Goal: Navigation & Orientation: Find specific page/section

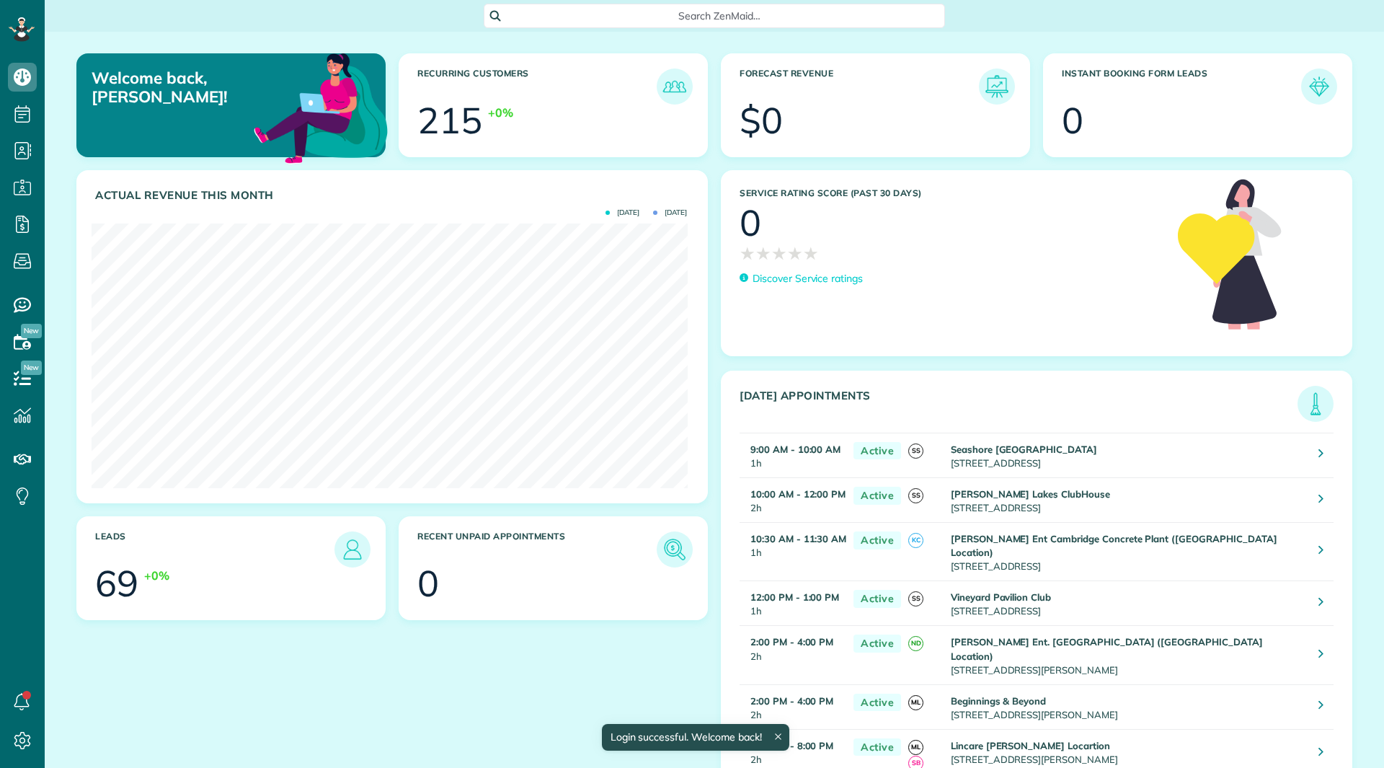
scroll to position [265, 595]
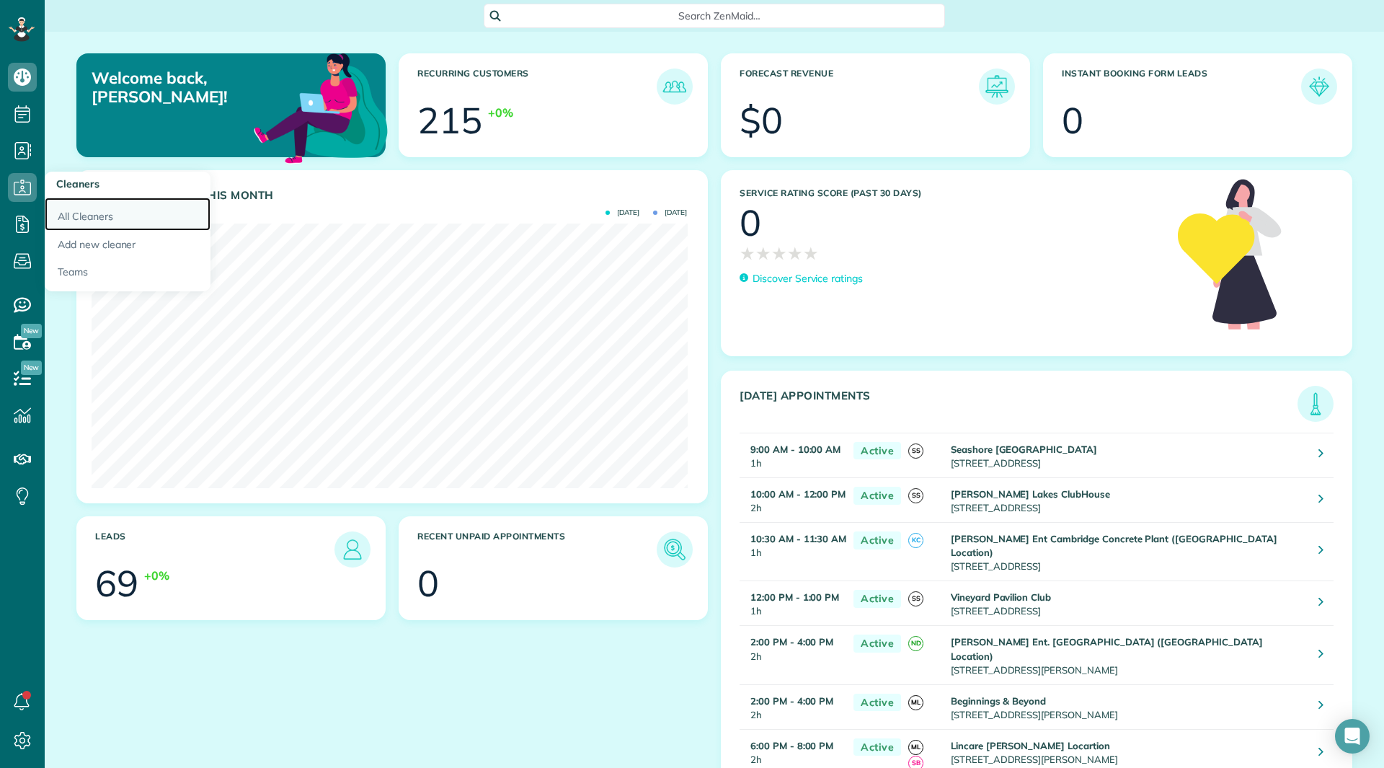
click at [87, 222] on link "All Cleaners" at bounding box center [128, 213] width 166 height 33
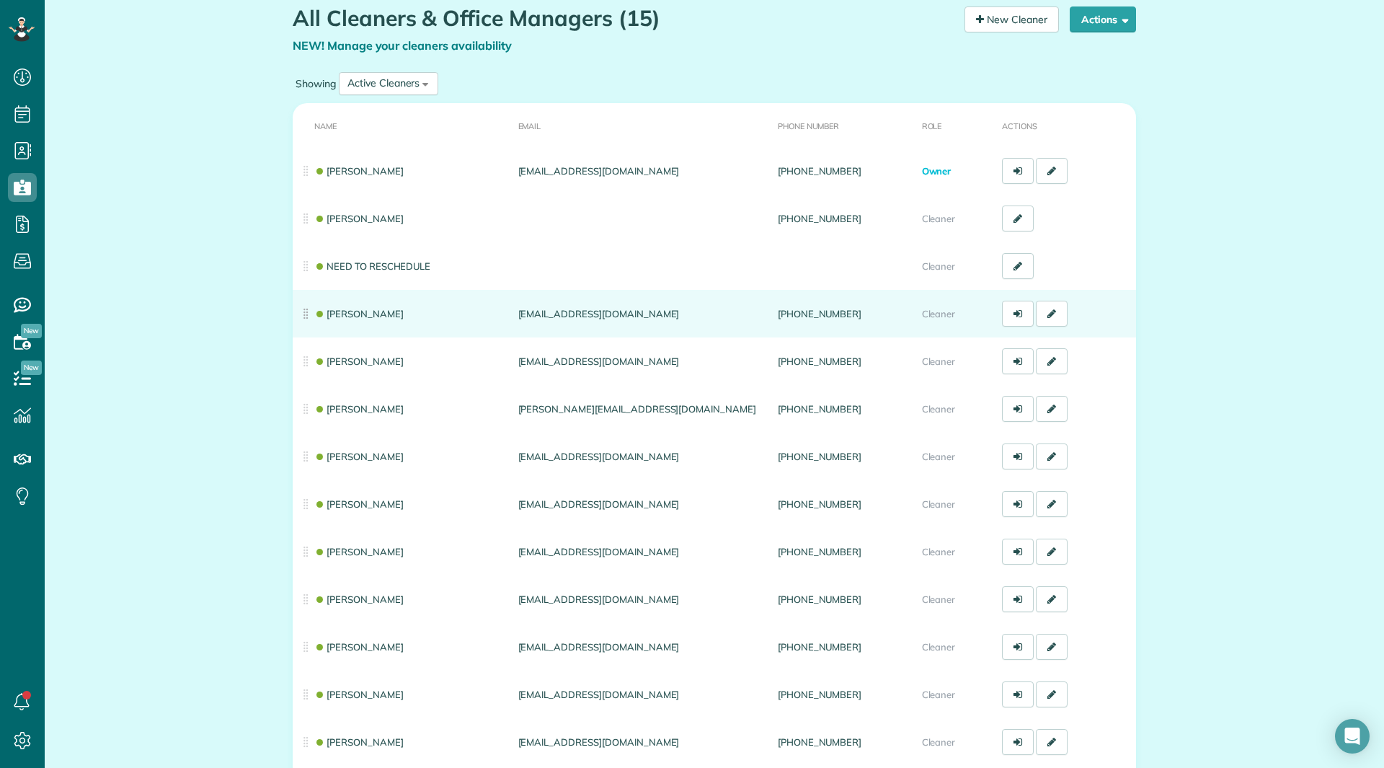
scroll to position [72, 0]
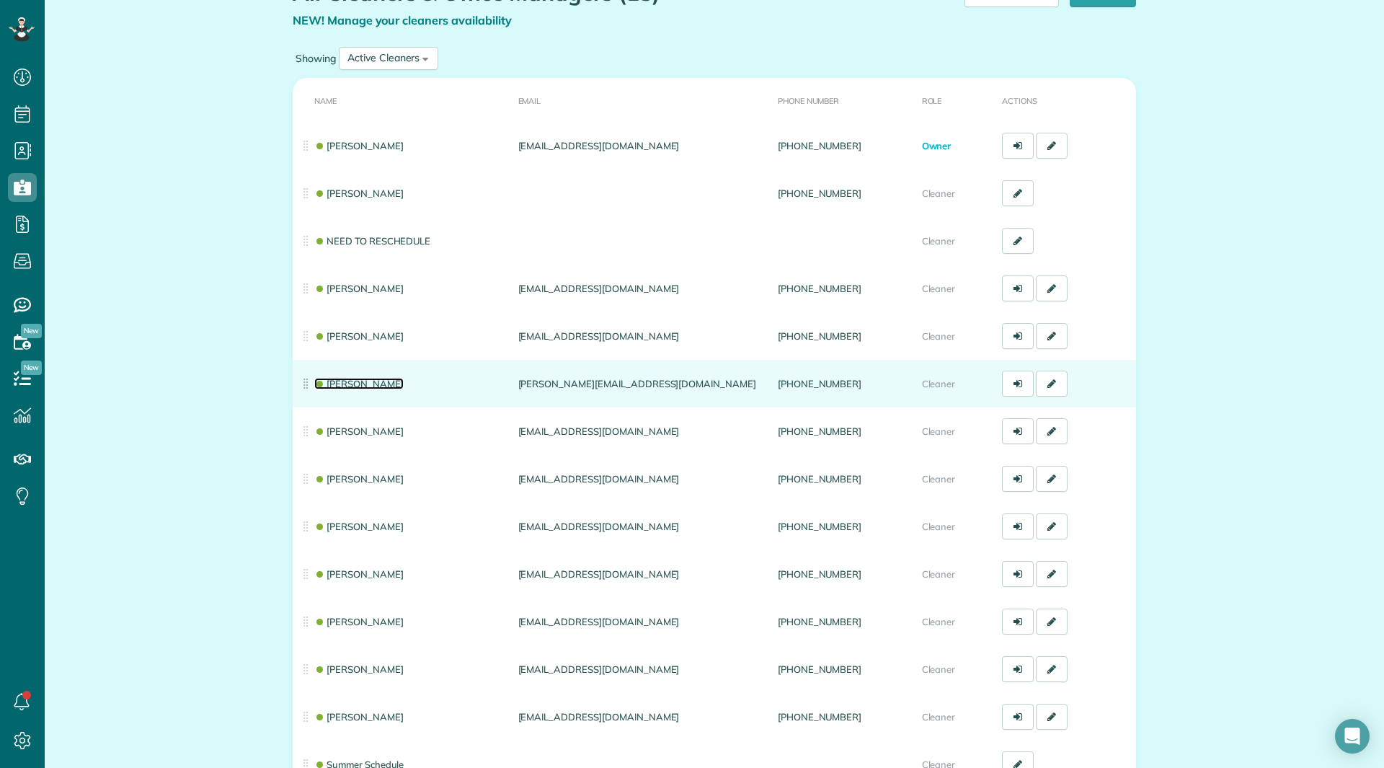
click at [337, 386] on link "[PERSON_NAME]" at bounding box center [358, 384] width 89 height 12
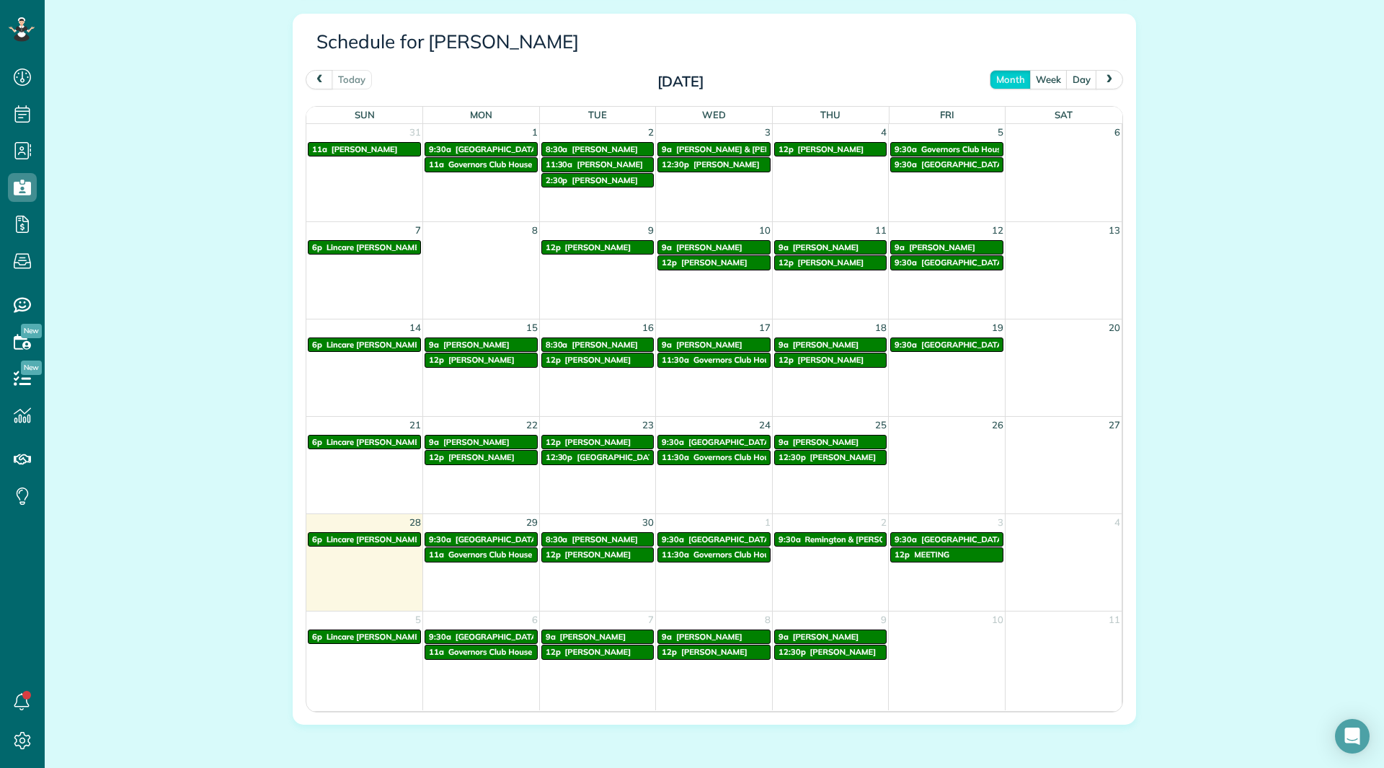
scroll to position [721, 0]
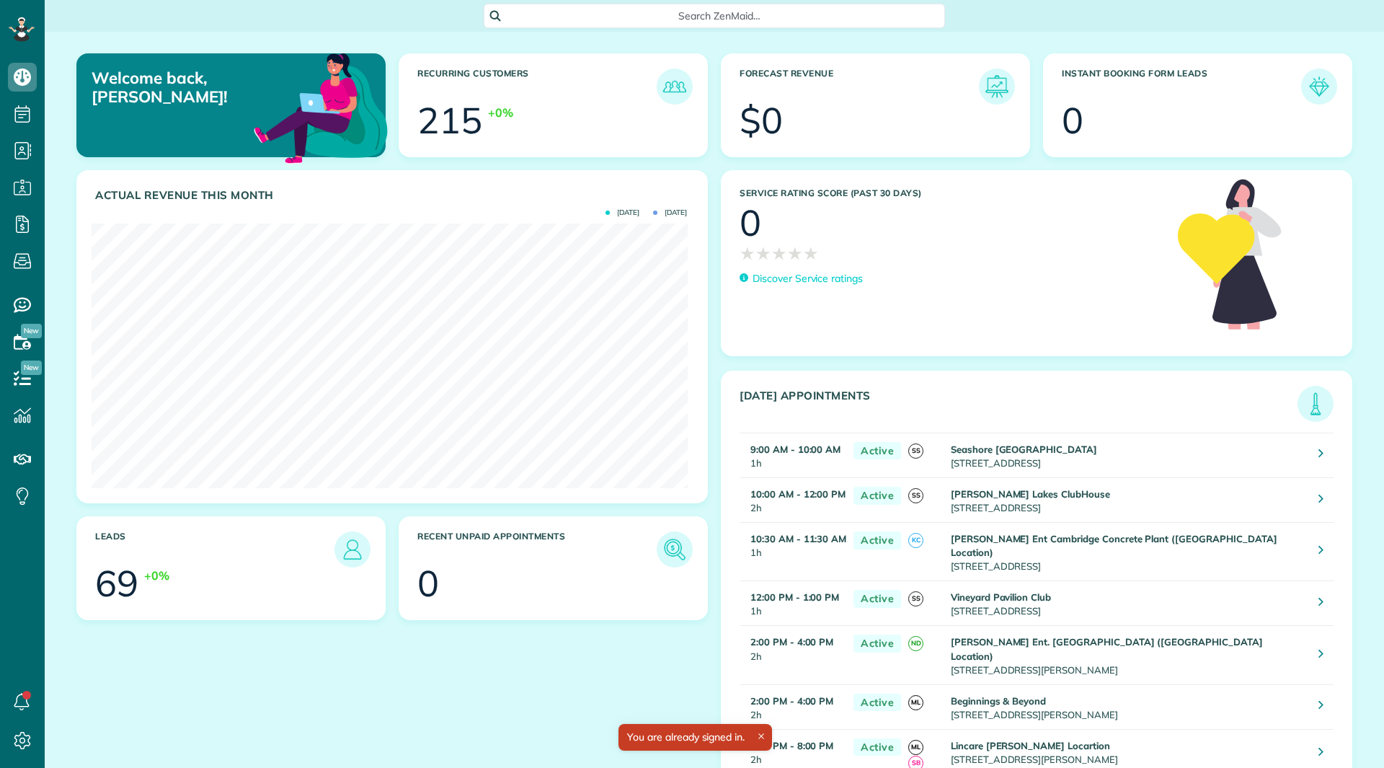
scroll to position [265, 595]
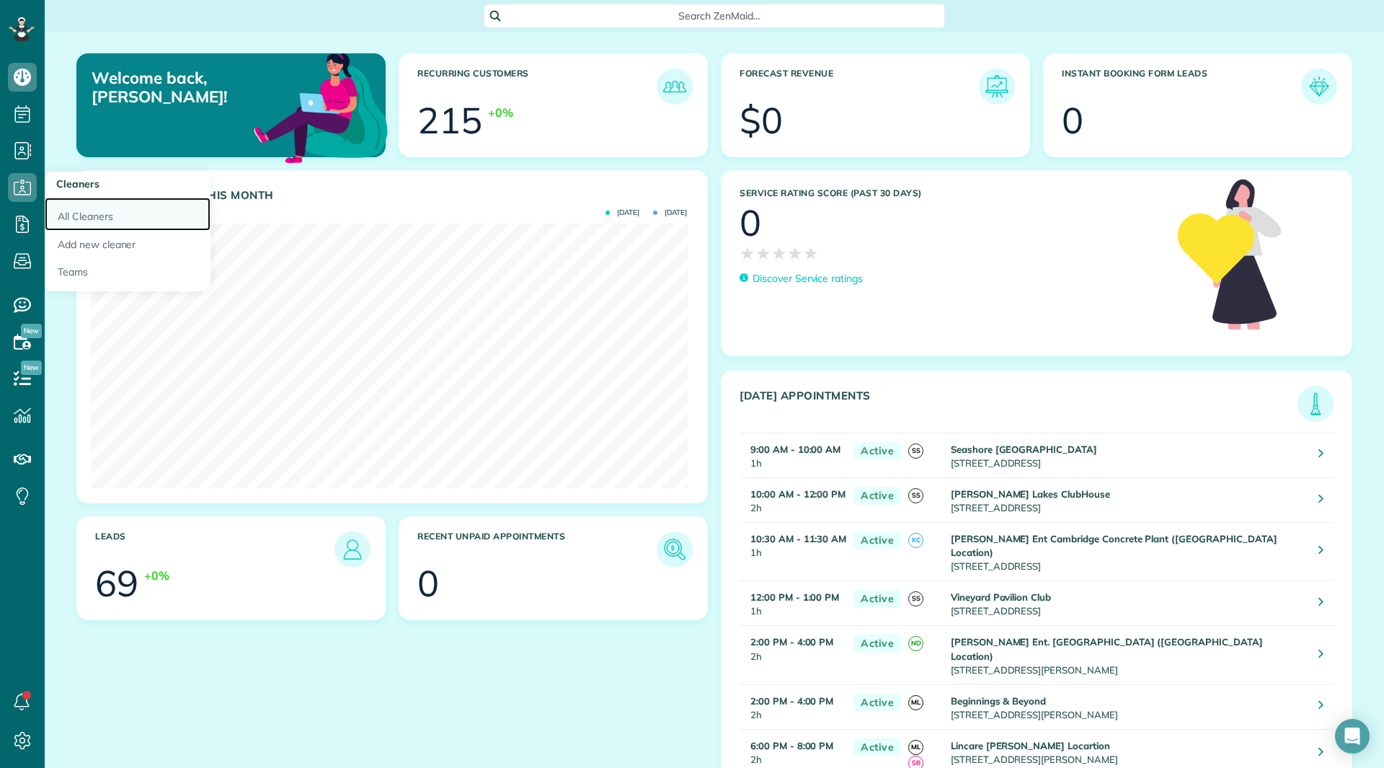
click at [100, 223] on link "All Cleaners" at bounding box center [128, 213] width 166 height 33
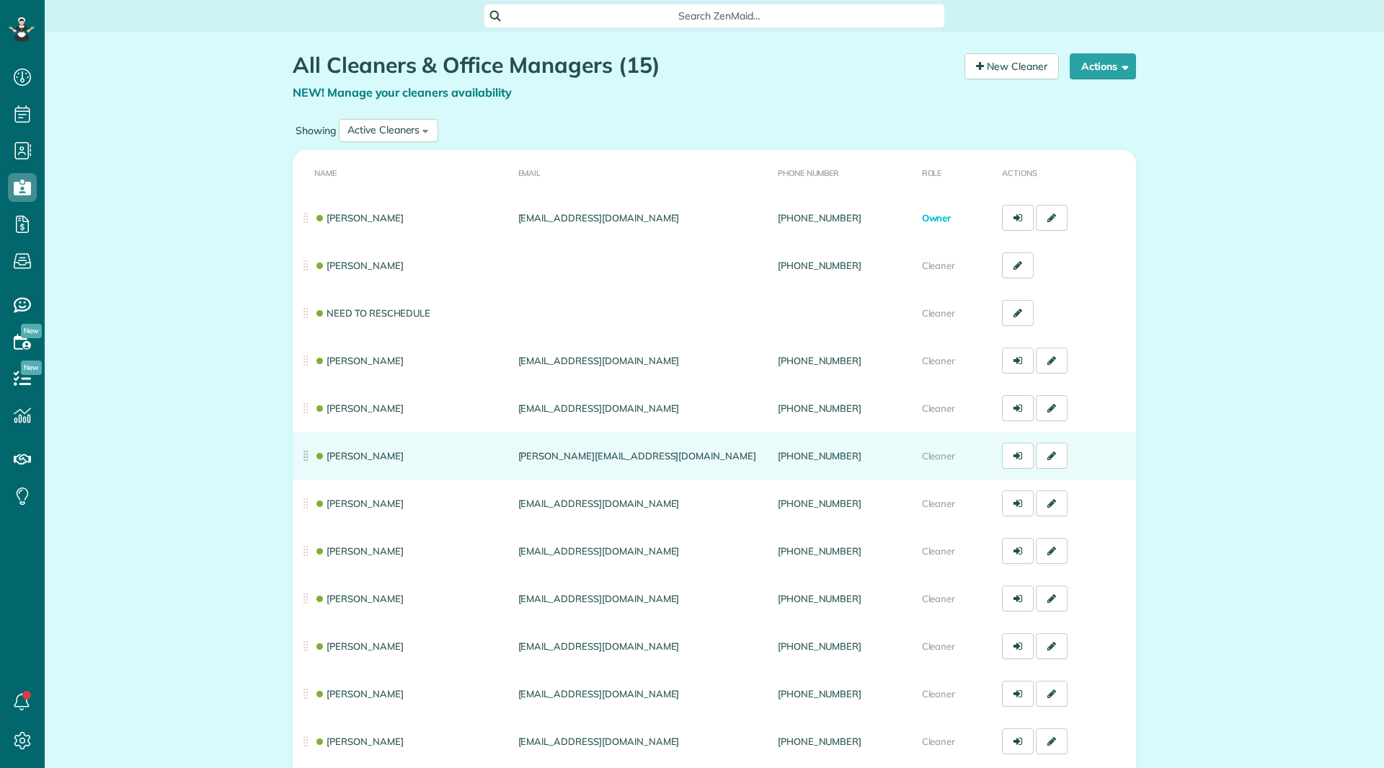
scroll to position [6, 6]
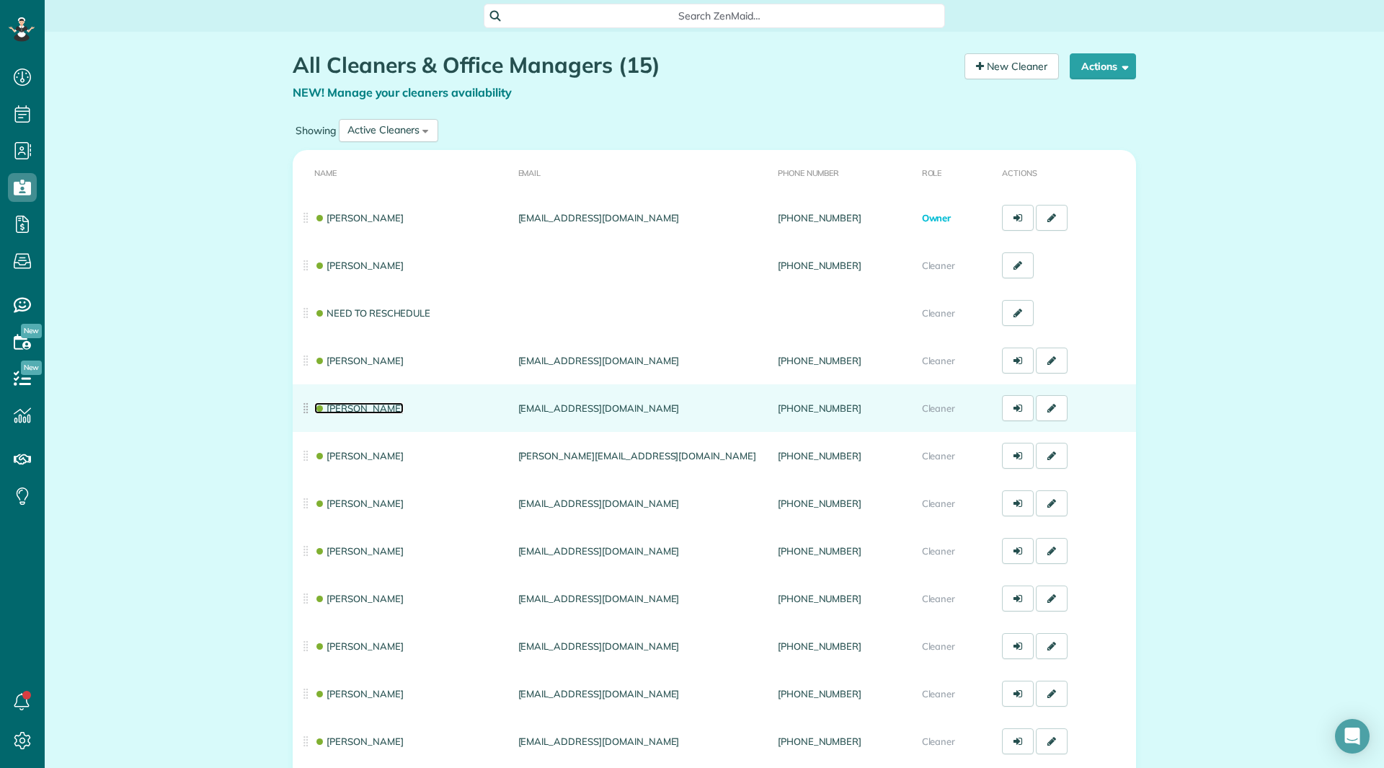
click at [345, 410] on link "Shelly Bates" at bounding box center [358, 408] width 89 height 12
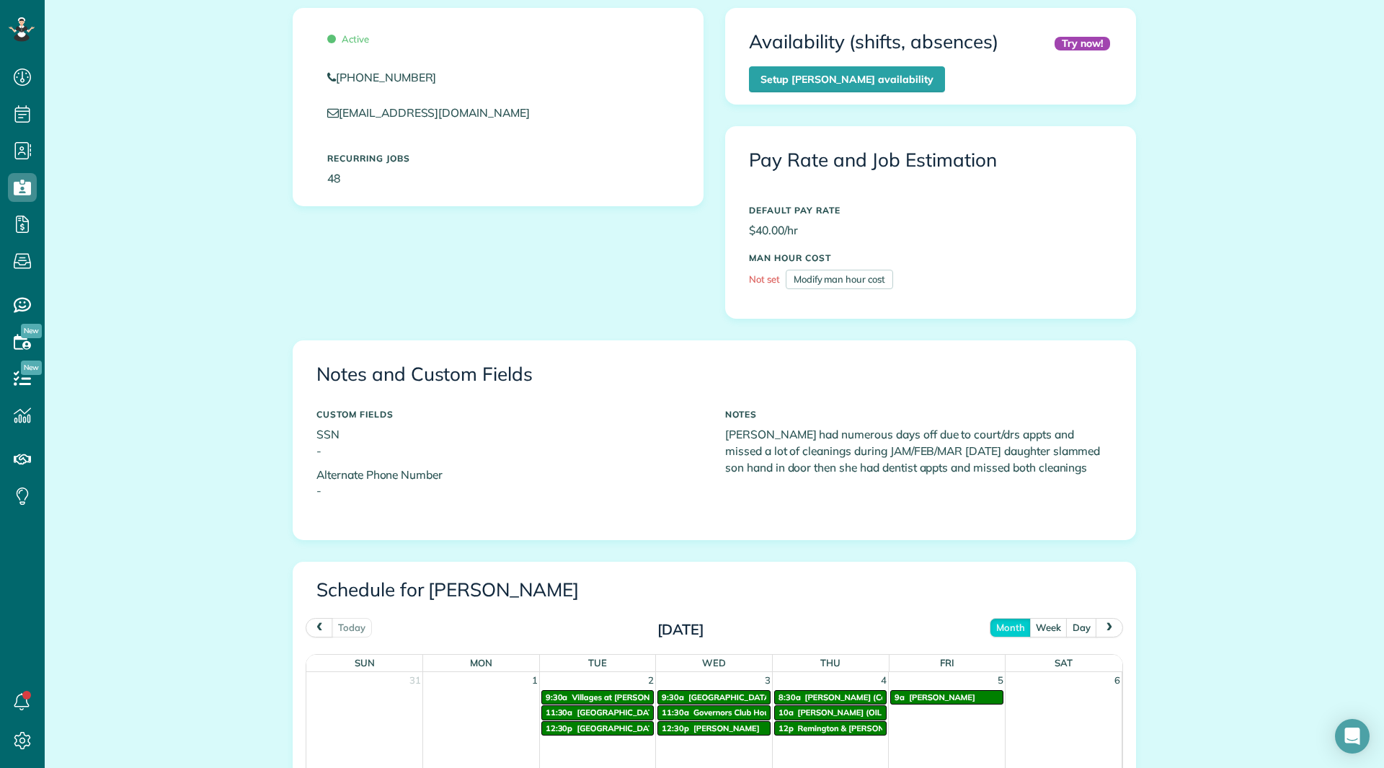
scroll to position [577, 0]
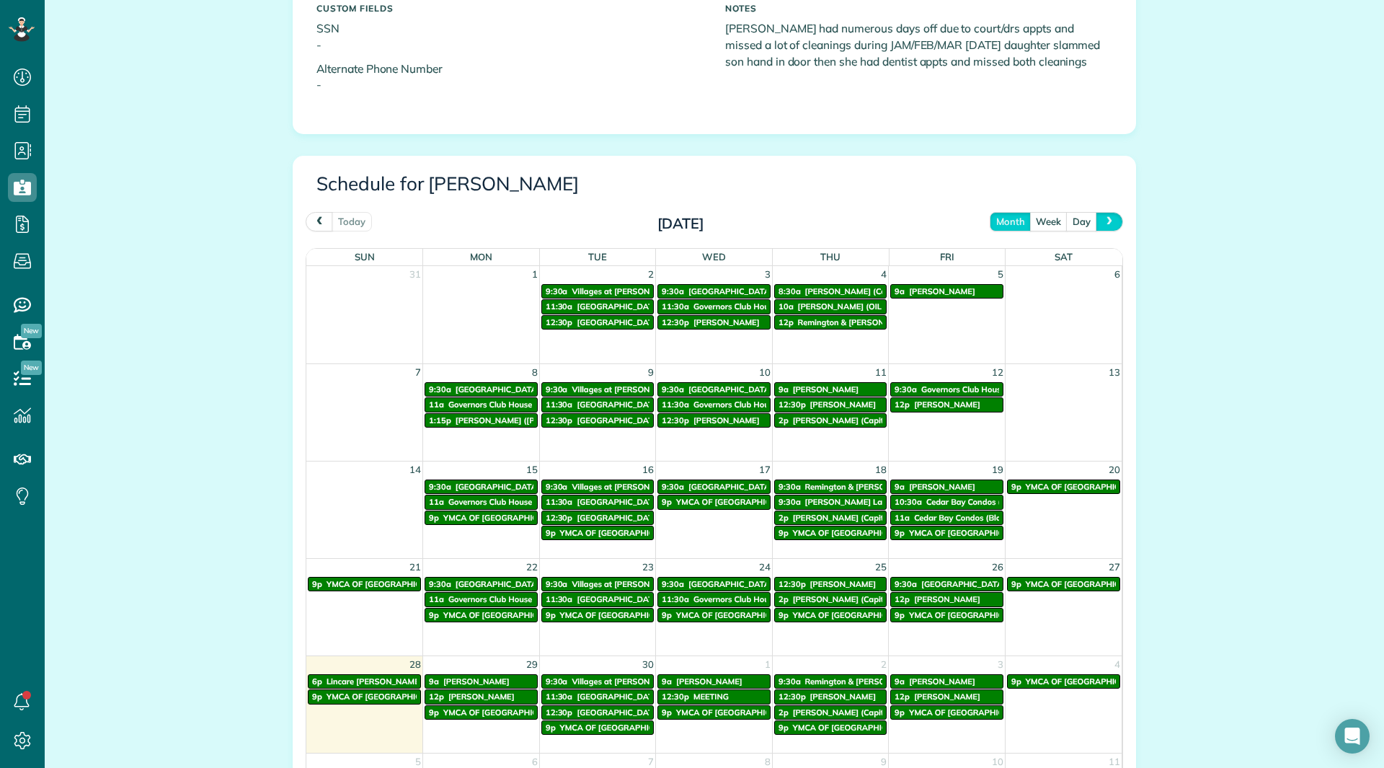
click at [1104, 221] on span "next" at bounding box center [1110, 220] width 12 height 9
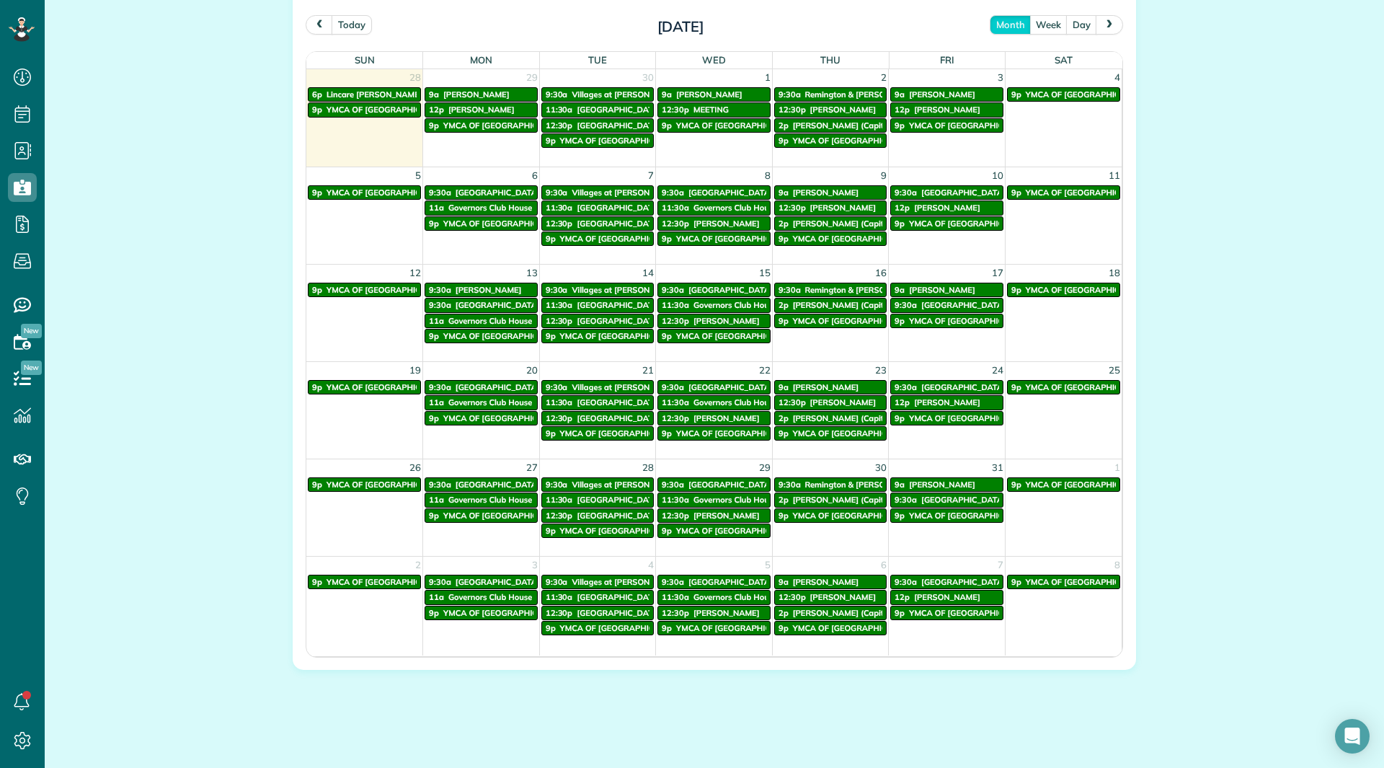
scroll to position [783, 0]
